Goal: Task Accomplishment & Management: Manage account settings

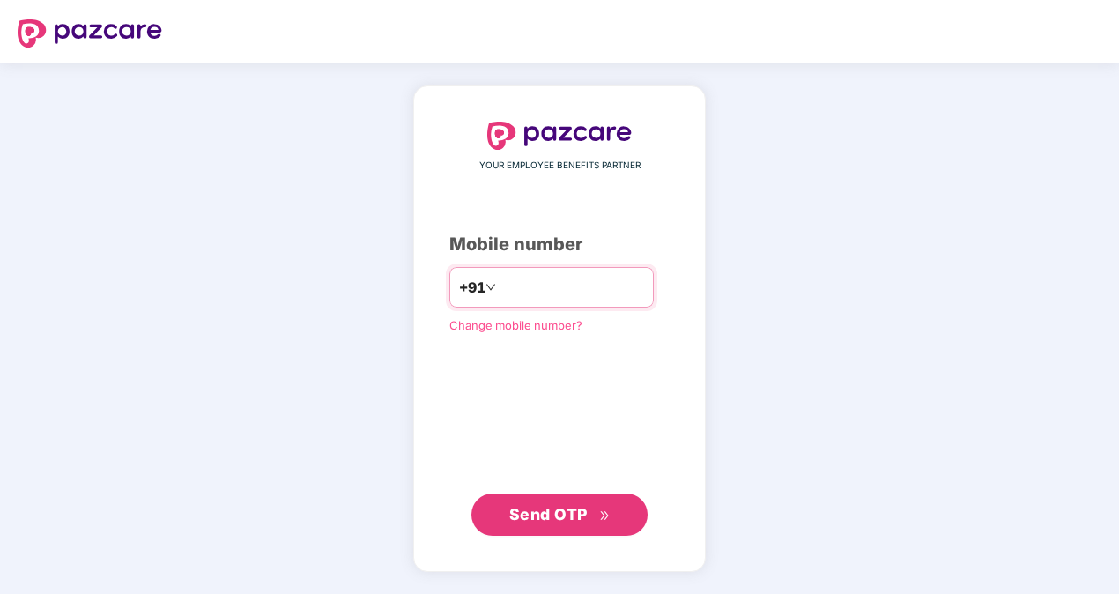
type input "**********"
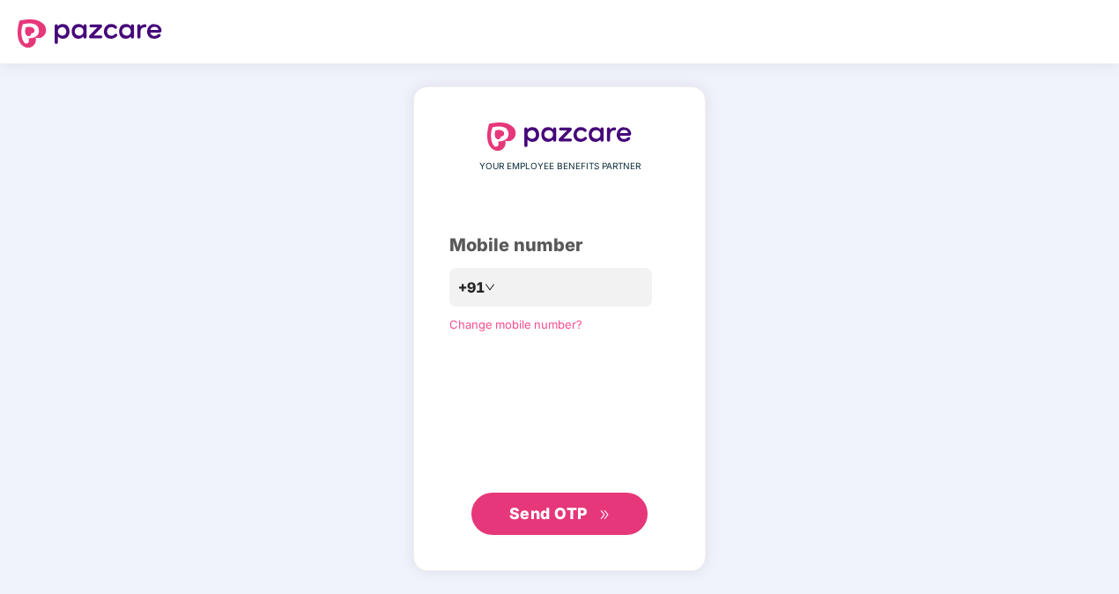
click at [558, 520] on span "Send OTP" at bounding box center [548, 513] width 78 height 19
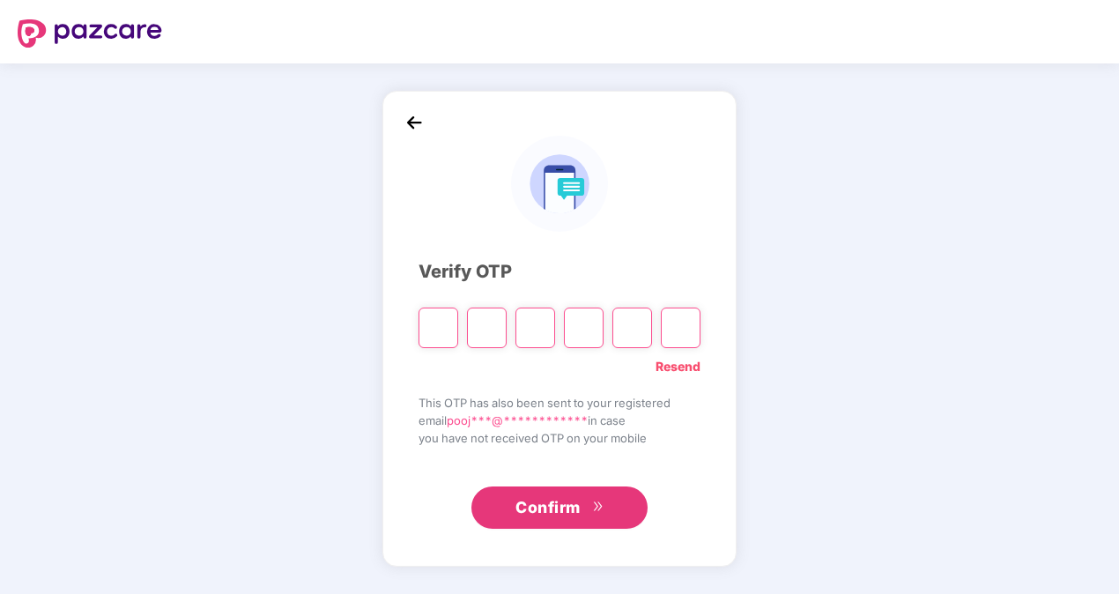
type input "*"
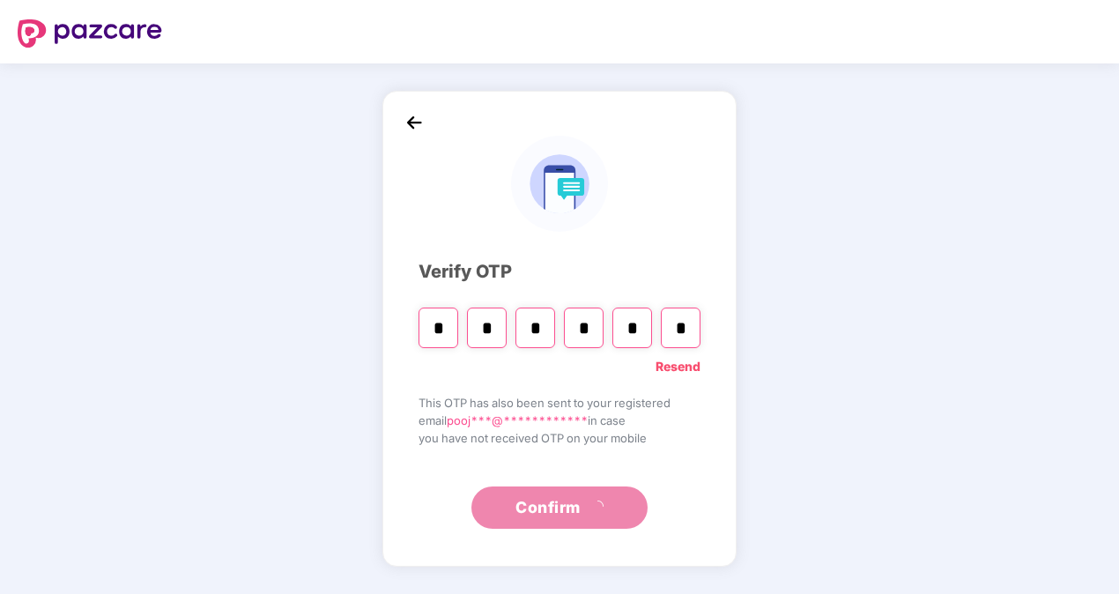
type input "*"
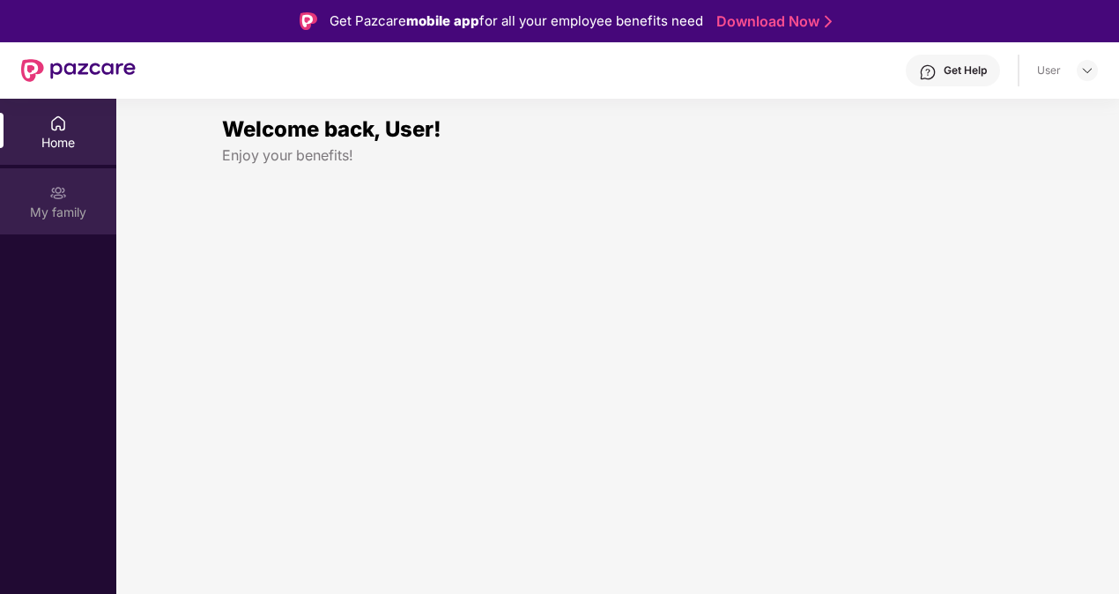
click at [65, 196] on img at bounding box center [58, 193] width 18 height 18
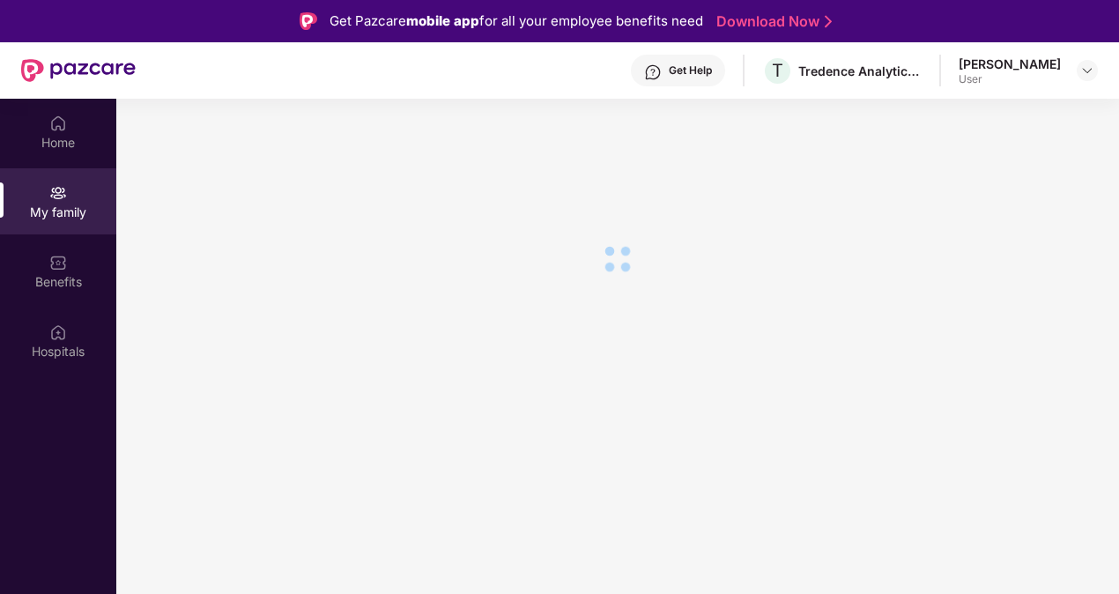
click at [66, 130] on img at bounding box center [58, 124] width 18 height 18
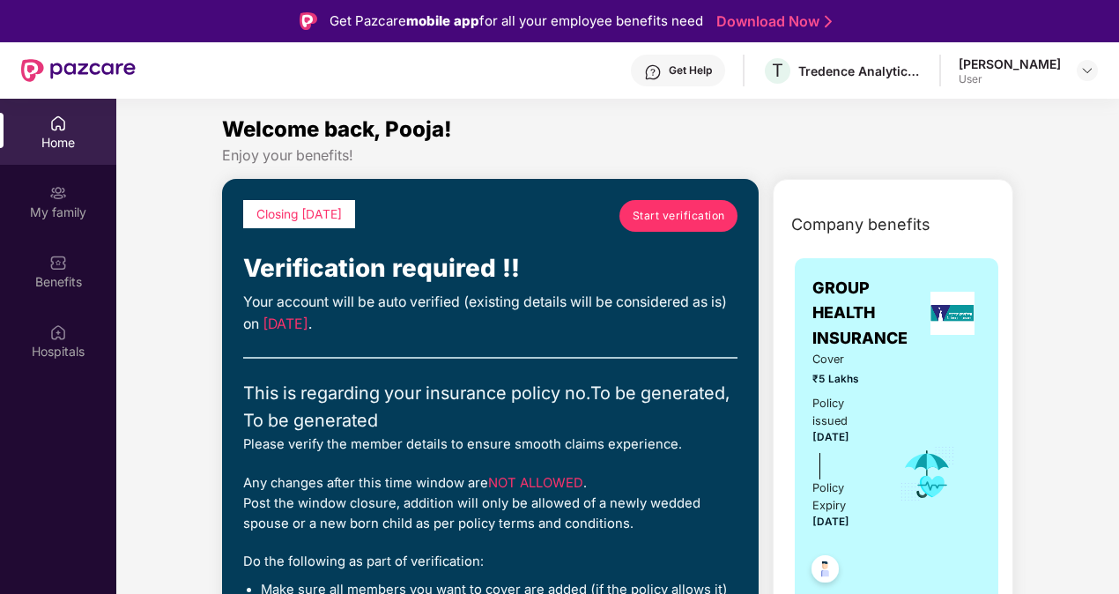
click at [67, 147] on div "Home" at bounding box center [58, 143] width 116 height 18
click at [70, 204] on div "My family" at bounding box center [58, 213] width 116 height 18
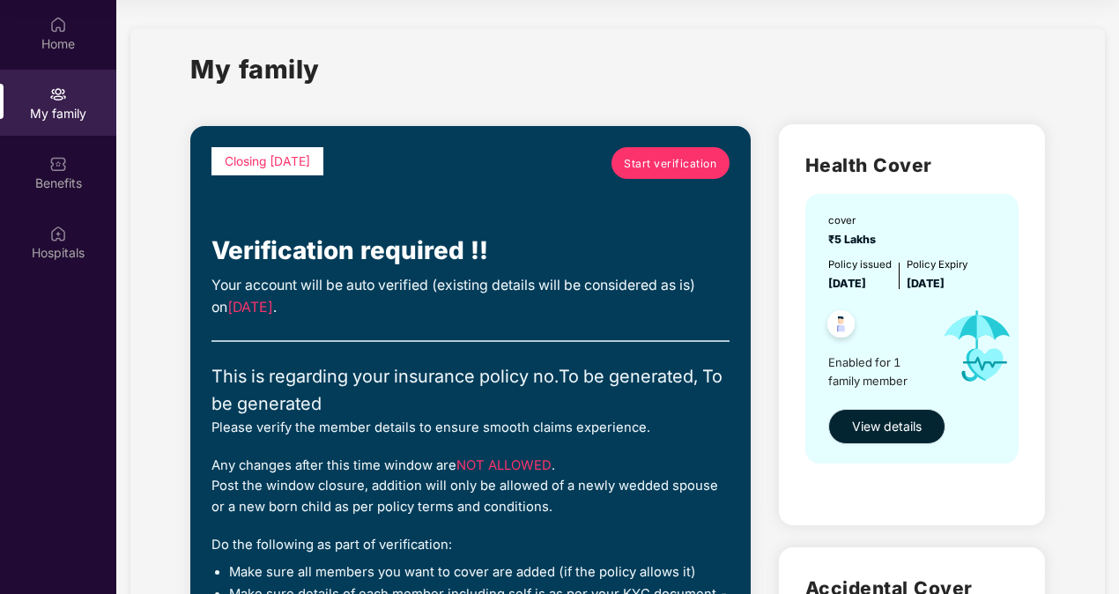
click at [875, 426] on span "View details" at bounding box center [887, 426] width 70 height 19
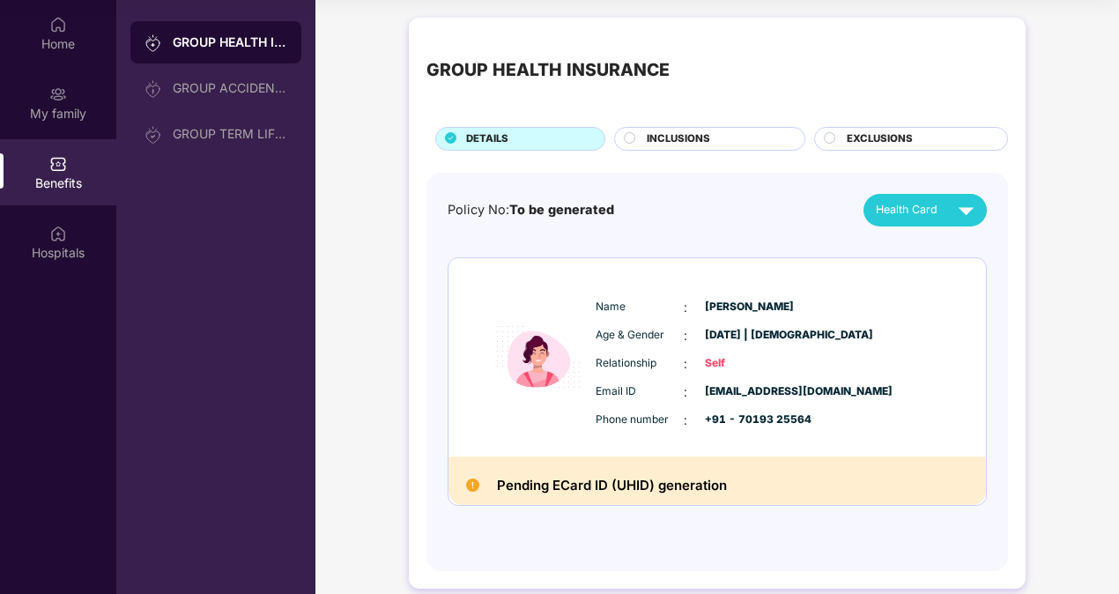
click at [1108, 208] on div "GROUP HEALTH INSURANCE DETAILS INCLUSIONS EXCLUSIONS Policy No: To be generated…" at bounding box center [717, 312] width 804 height 606
click at [943, 367] on div "Relationship : Self" at bounding box center [771, 363] width 350 height 19
click at [765, 299] on span "[PERSON_NAME]" at bounding box center [749, 307] width 88 height 17
click at [719, 463] on div "Pending ECard ID (UHID) generation" at bounding box center [716, 480] width 537 height 49
click at [935, 195] on div "Health Card" at bounding box center [929, 210] width 106 height 31
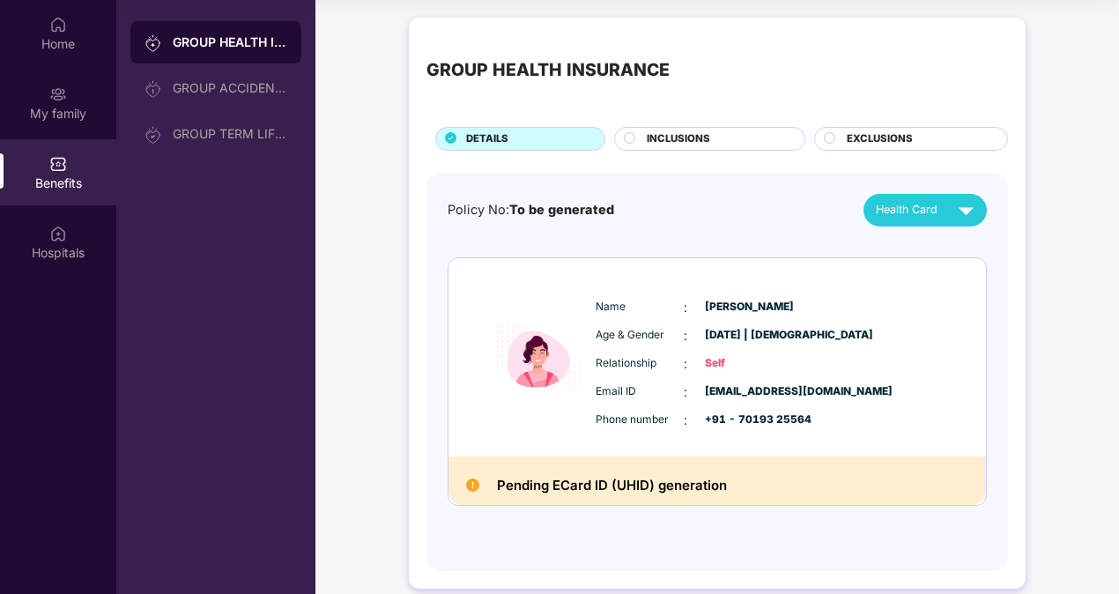
click at [834, 358] on div "Relationship : Self" at bounding box center [771, 363] width 350 height 19
click at [55, 120] on div "My family" at bounding box center [58, 114] width 116 height 18
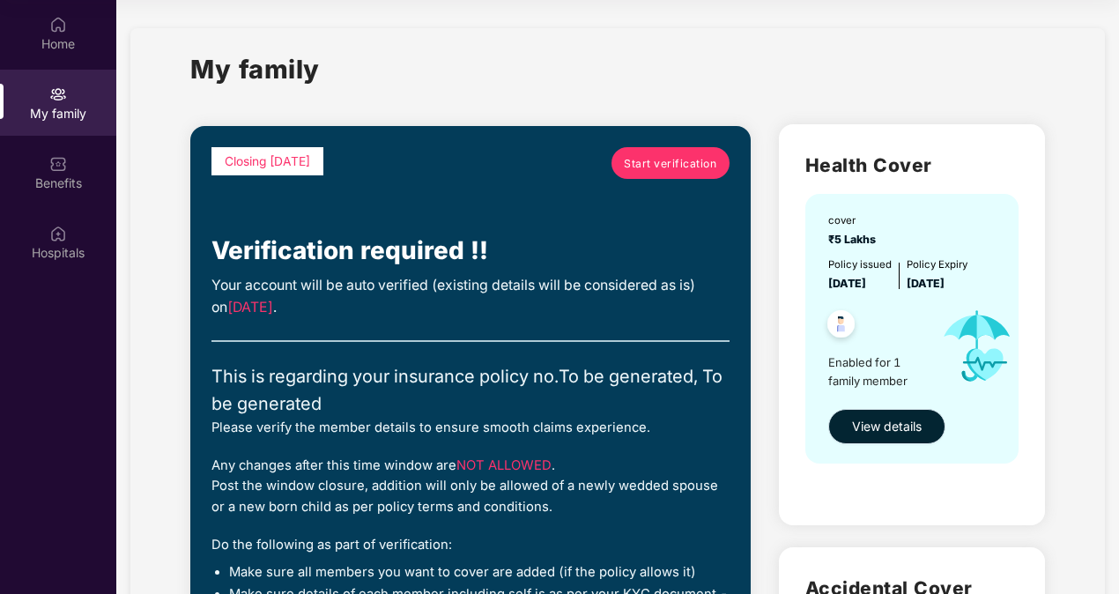
click at [901, 429] on span "View details" at bounding box center [887, 426] width 70 height 19
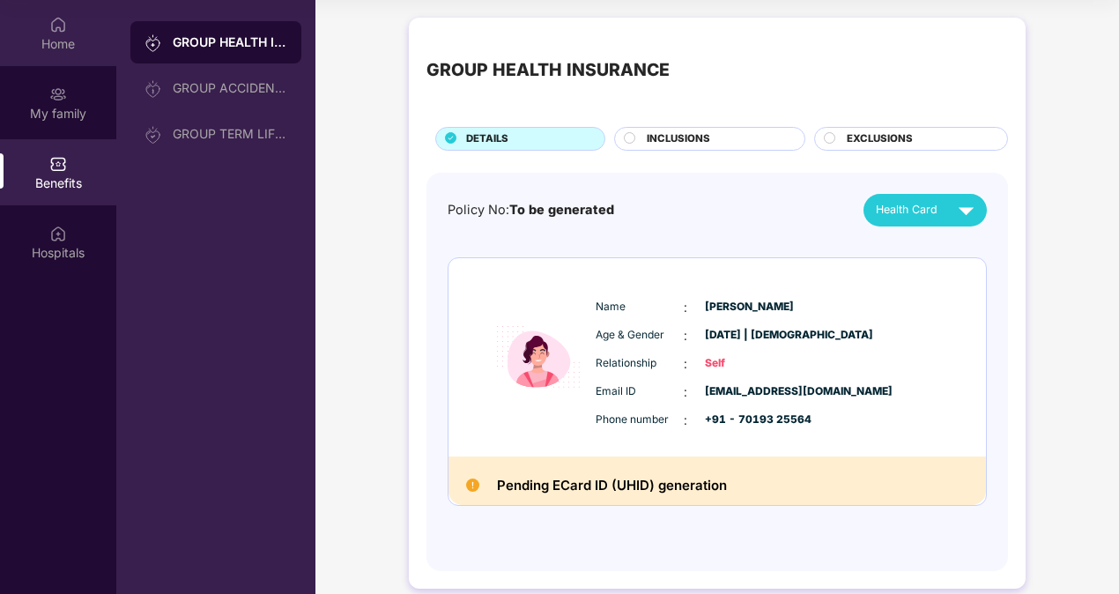
click at [62, 44] on div "Home" at bounding box center [58, 44] width 116 height 18
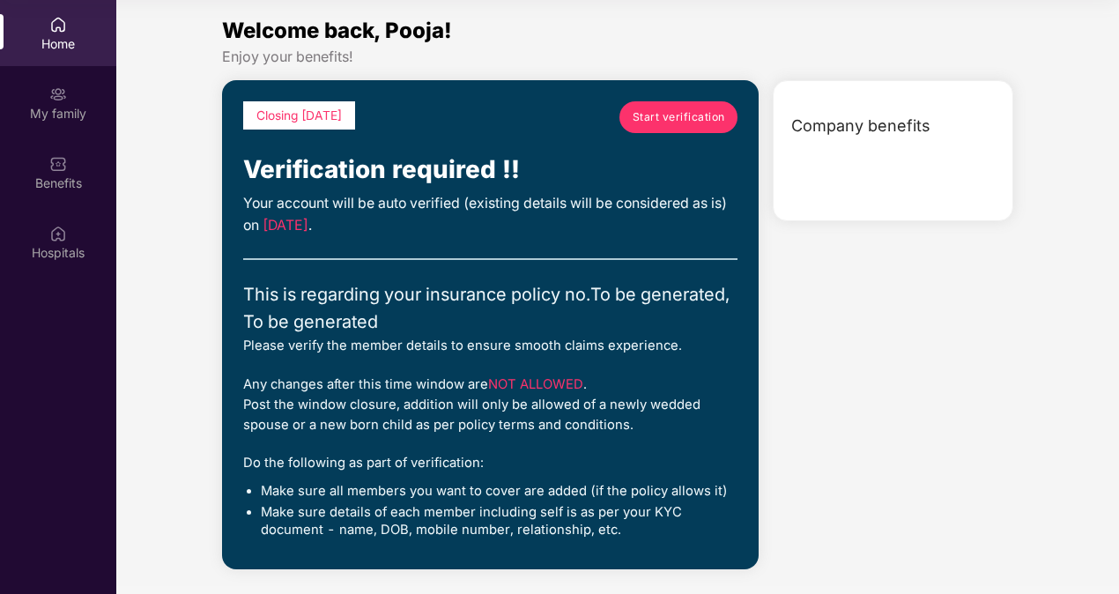
click at [1047, 244] on div "Welcome back, Pooja! Enjoy your benefits! Closing [DATE] Start verification Ver…" at bounding box center [617, 300] width 1017 height 572
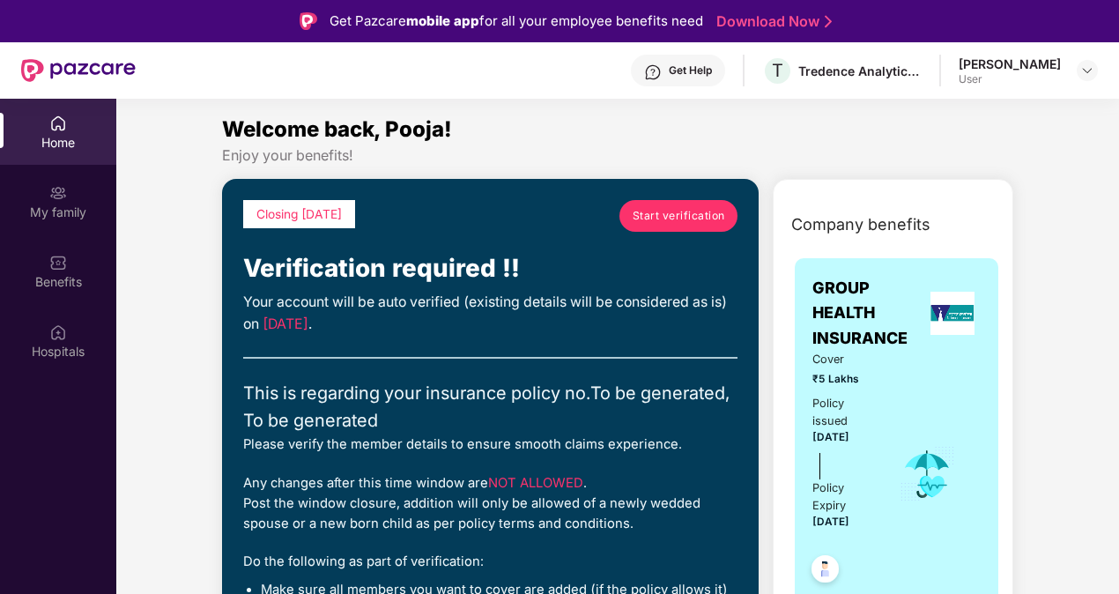
click at [659, 419] on div "This is regarding your insurance policy no. To be generated, To be generated" at bounding box center [490, 407] width 494 height 55
drag, startPoint x: 659, startPoint y: 419, endPoint x: 540, endPoint y: 322, distance: 153.4
click at [540, 322] on div "Your account will be auto verified (existing details will be considered as is) …" at bounding box center [490, 314] width 494 height 44
click at [498, 182] on div "Closing [DATE] Start verification Verification required !! Your account will be…" at bounding box center [490, 423] width 537 height 489
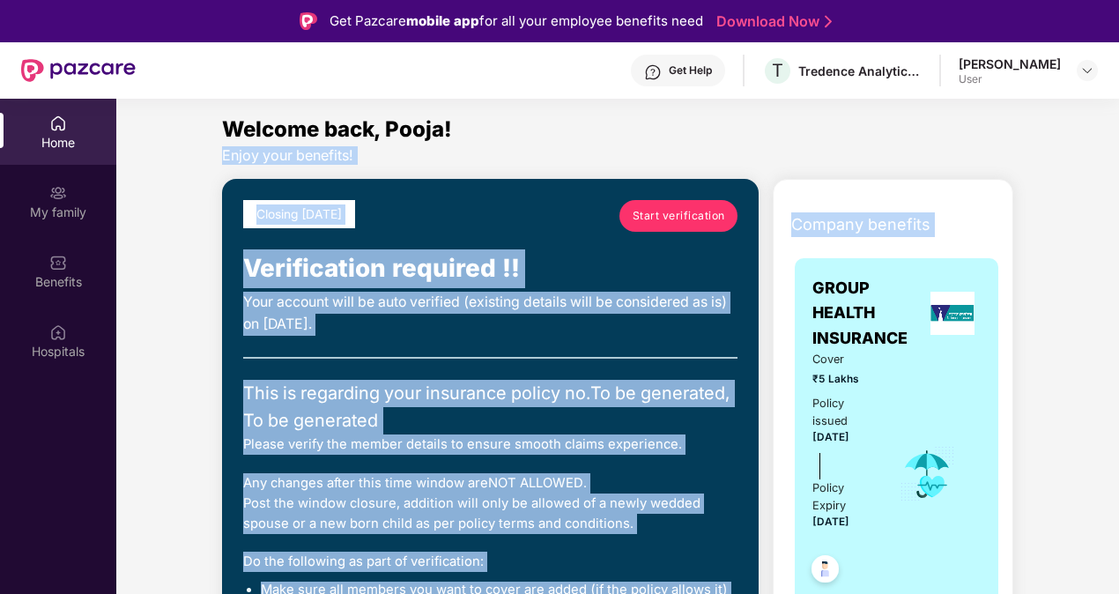
drag, startPoint x: 1116, startPoint y: 169, endPoint x: 1068, endPoint y: 182, distance: 50.2
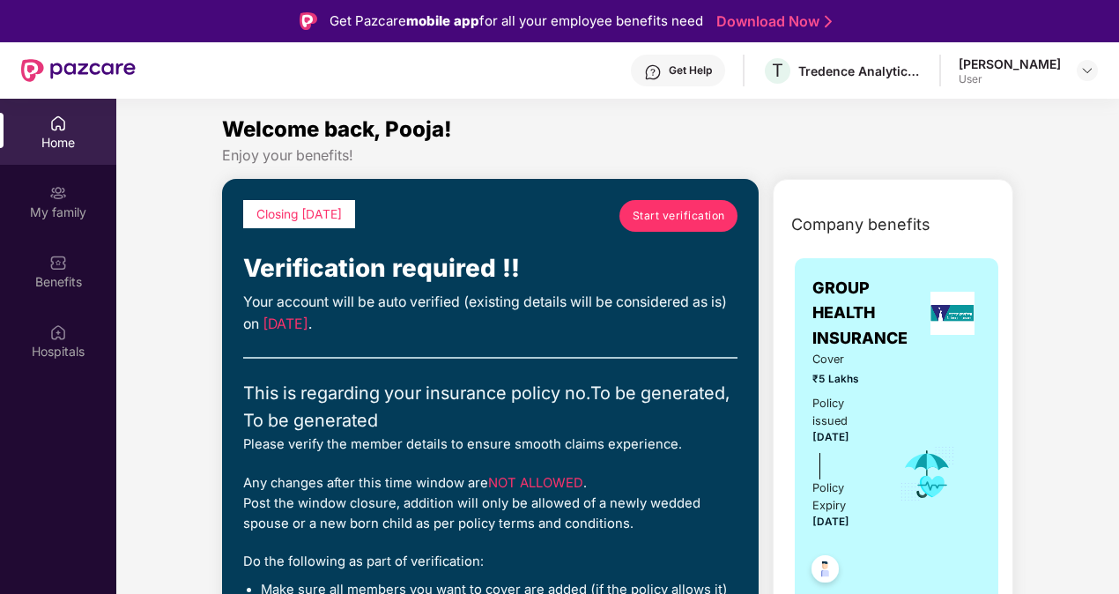
click at [626, 140] on div "Welcome back, Pooja!" at bounding box center [617, 129] width 791 height 33
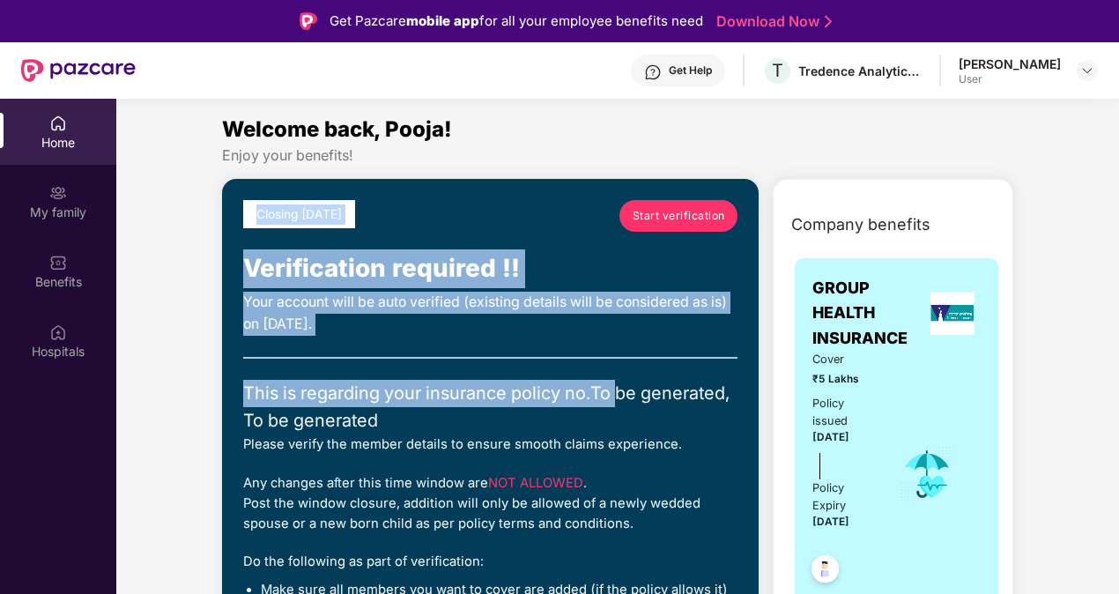
drag, startPoint x: 562, startPoint y: 164, endPoint x: 621, endPoint y: 360, distance: 205.2
drag, startPoint x: 621, startPoint y: 360, endPoint x: 583, endPoint y: 149, distance: 214.8
click at [583, 149] on div "Enjoy your benefits!" at bounding box center [617, 155] width 791 height 19
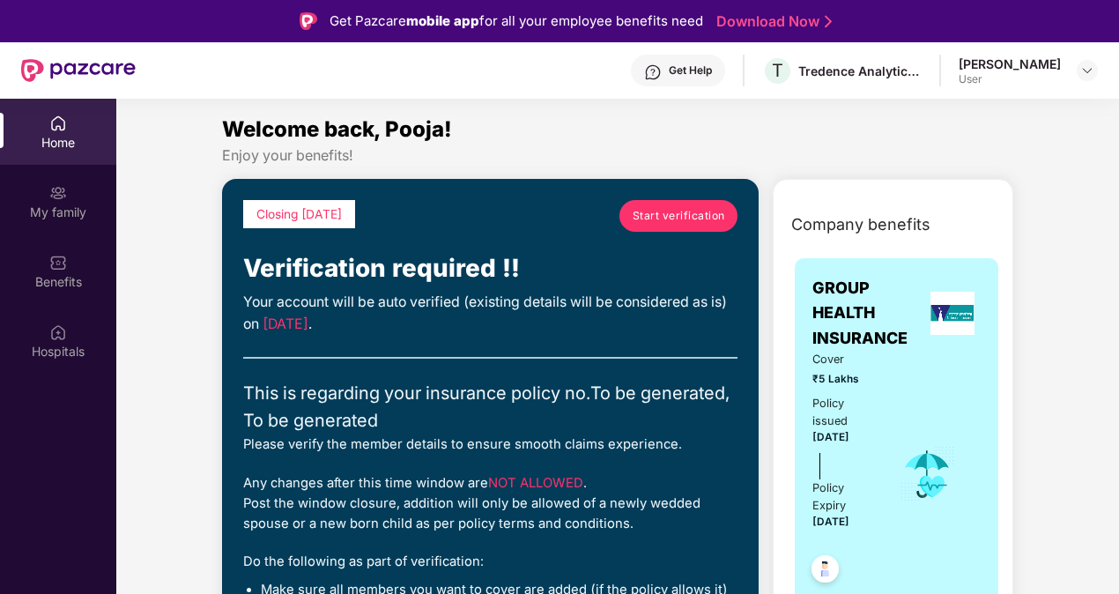
drag, startPoint x: 312, startPoint y: 0, endPoint x: 226, endPoint y: 90, distance: 124.6
click at [226, 90] on div "Get Help T Tredence Analytics Solutions Private Limited Pooja K User" at bounding box center [617, 70] width 962 height 56
